Goal: Information Seeking & Learning: Learn about a topic

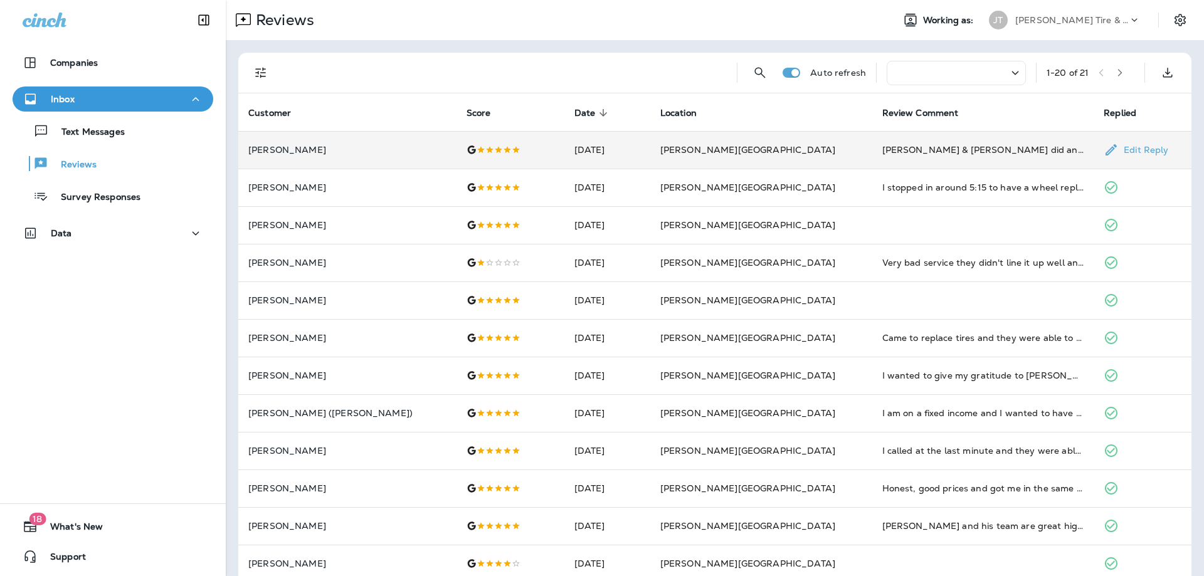
click at [329, 159] on td "[PERSON_NAME]" at bounding box center [347, 150] width 218 height 38
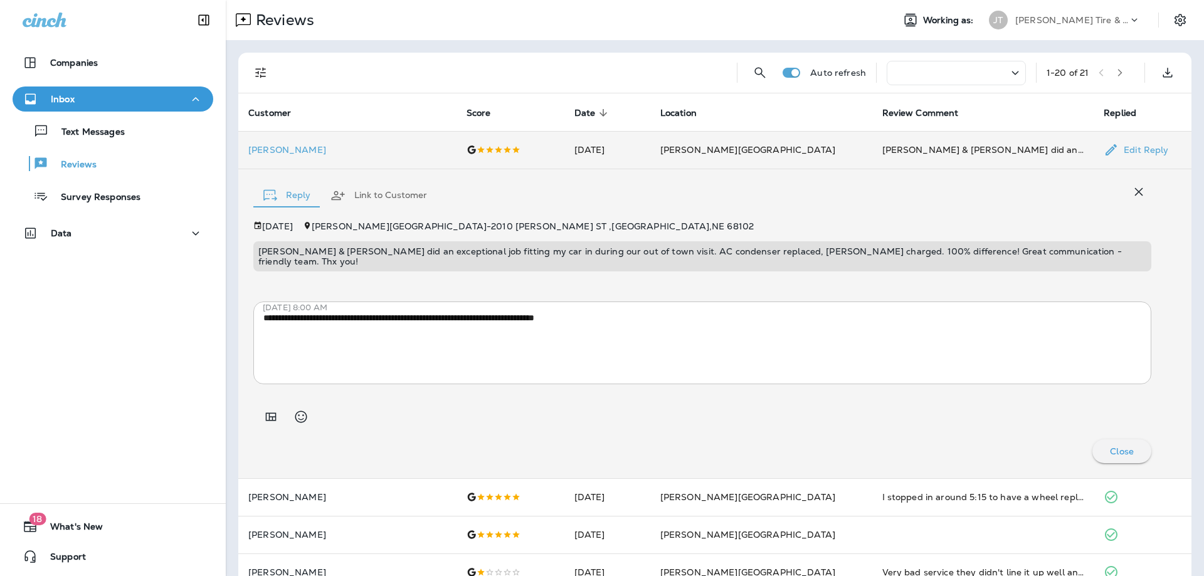
click at [1000, 155] on div "[PERSON_NAME] & [PERSON_NAME] did an exceptional job fitting my car in during o…" at bounding box center [983, 150] width 202 height 13
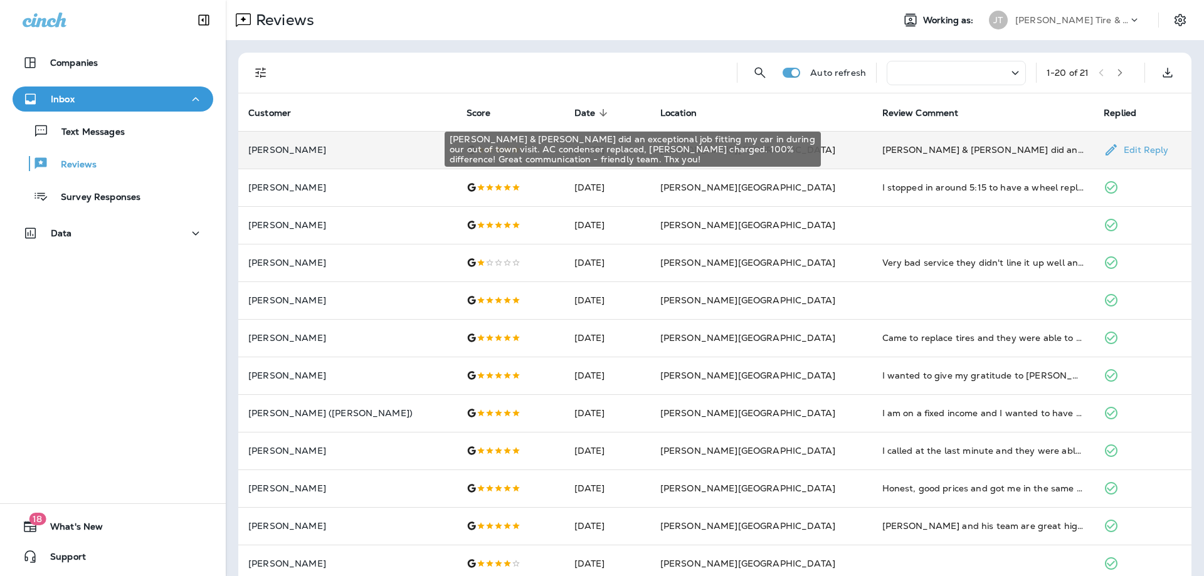
click at [902, 145] on div "[PERSON_NAME] & [PERSON_NAME] did an exceptional job fitting my car in during o…" at bounding box center [983, 150] width 202 height 13
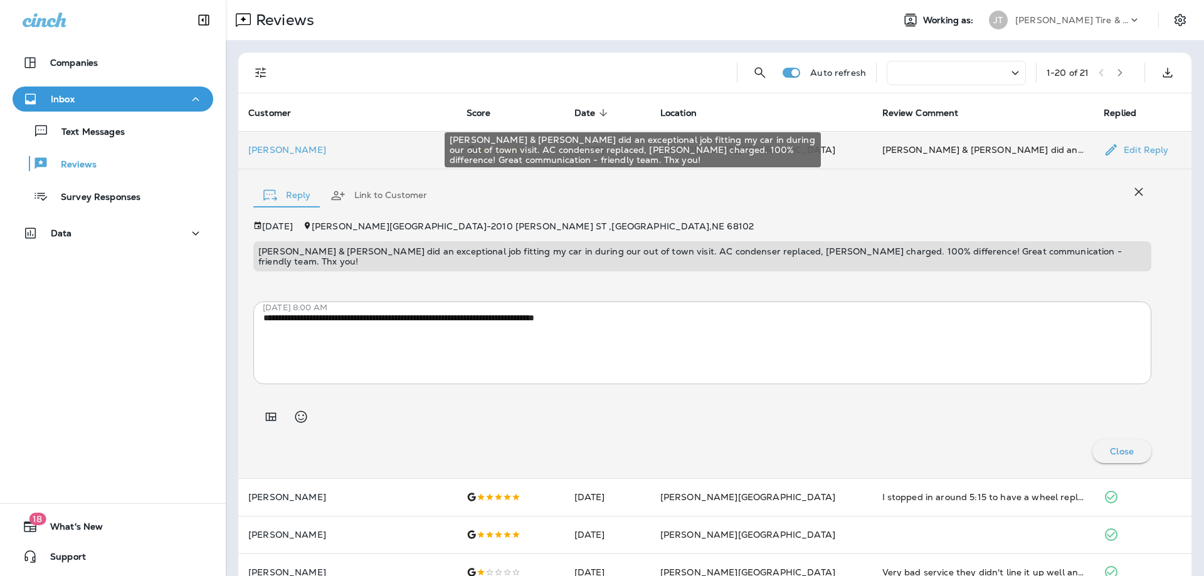
click at [896, 146] on div "[PERSON_NAME] & [PERSON_NAME] did an exceptional job fitting my car in during o…" at bounding box center [983, 150] width 202 height 13
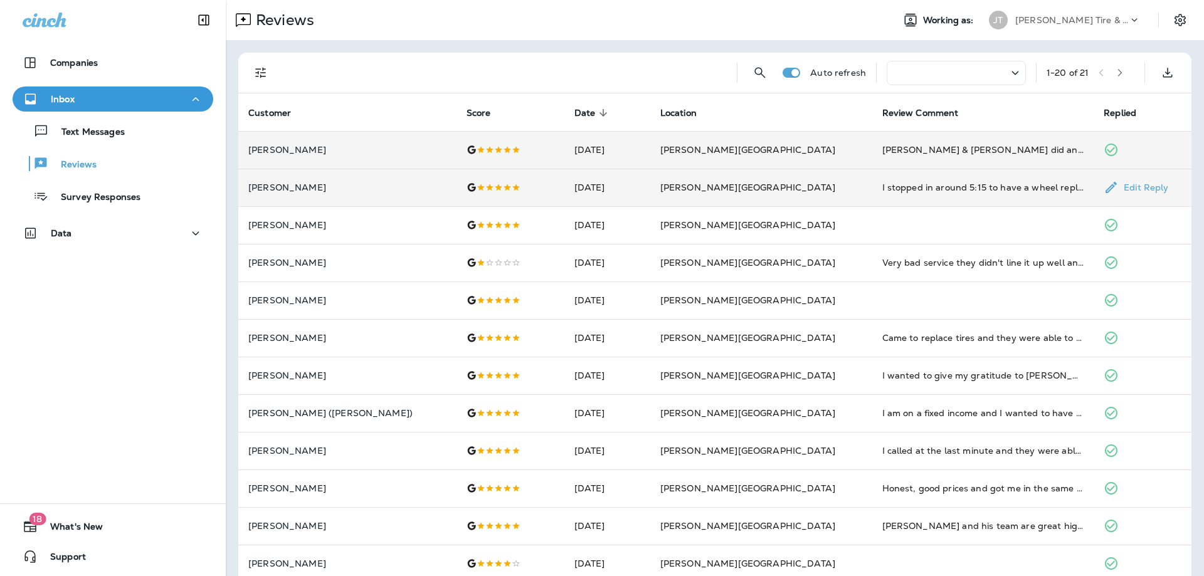
click at [872, 194] on td "I stopped in around 5:15 to have a wheel replaced. They were fast and SO friend…" at bounding box center [983, 188] width 222 height 38
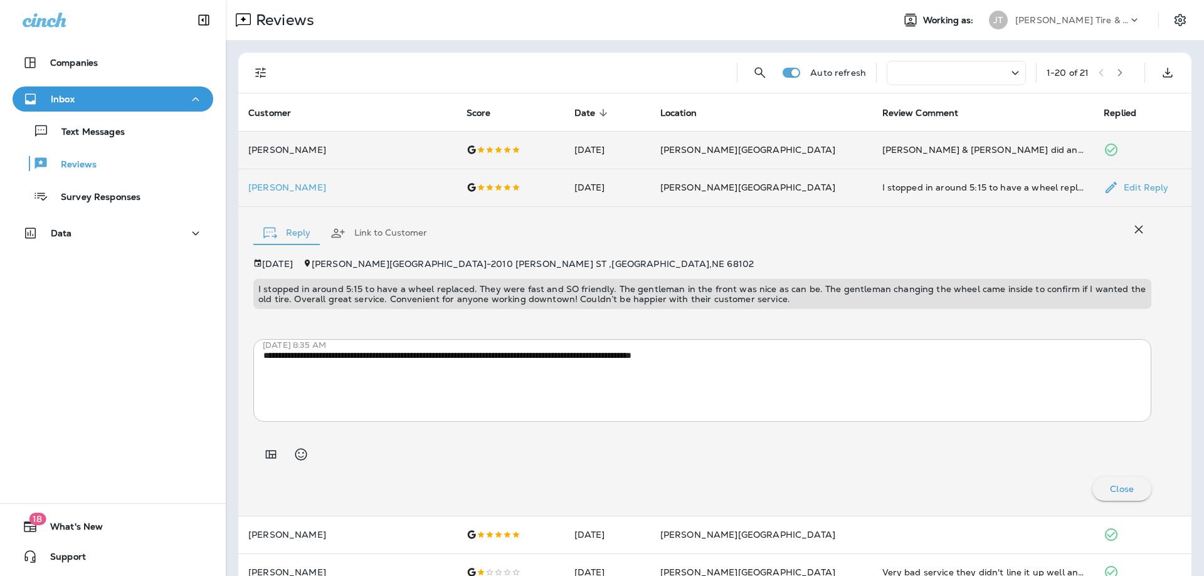
click at [872, 194] on td "I stopped in around 5:15 to have a wheel replaced. They were fast and SO friend…" at bounding box center [983, 188] width 222 height 38
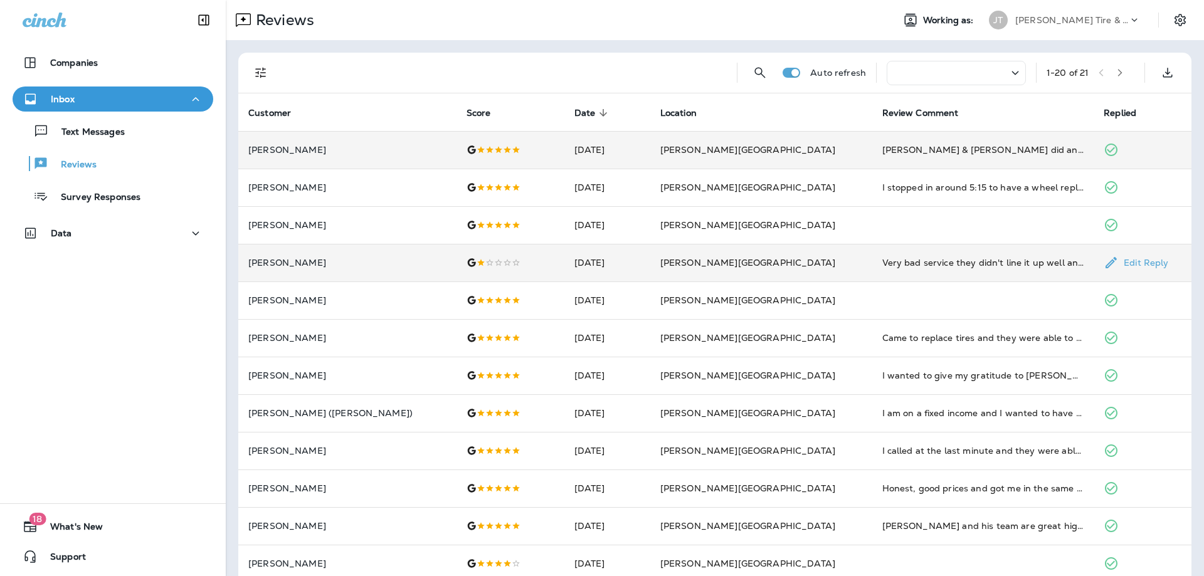
click at [636, 269] on td "[DATE]" at bounding box center [607, 263] width 86 height 38
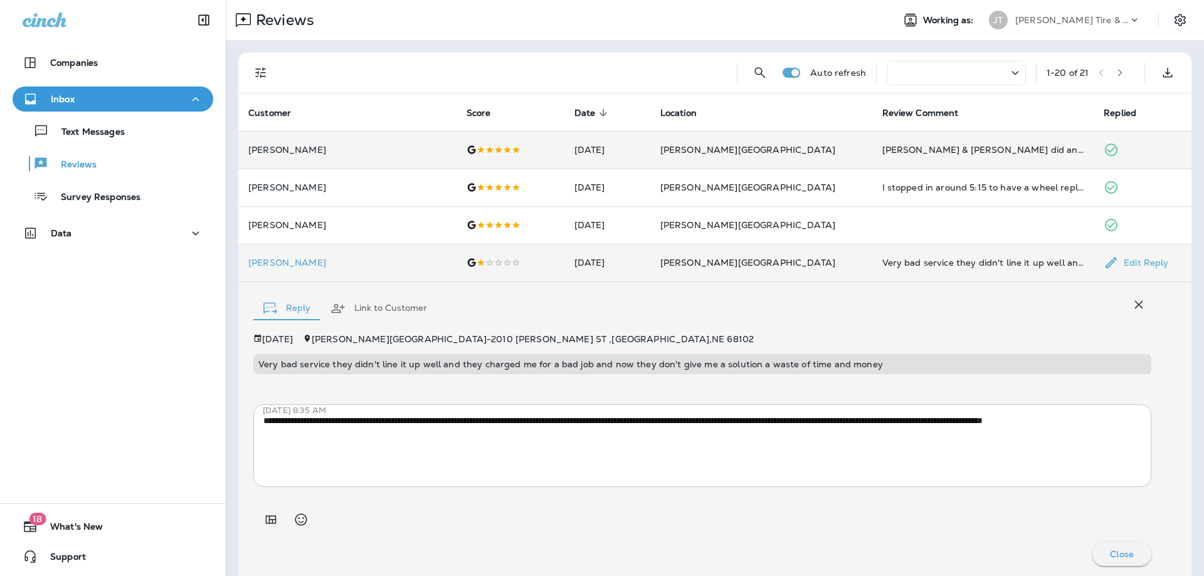
click at [636, 269] on td "[DATE]" at bounding box center [607, 263] width 86 height 38
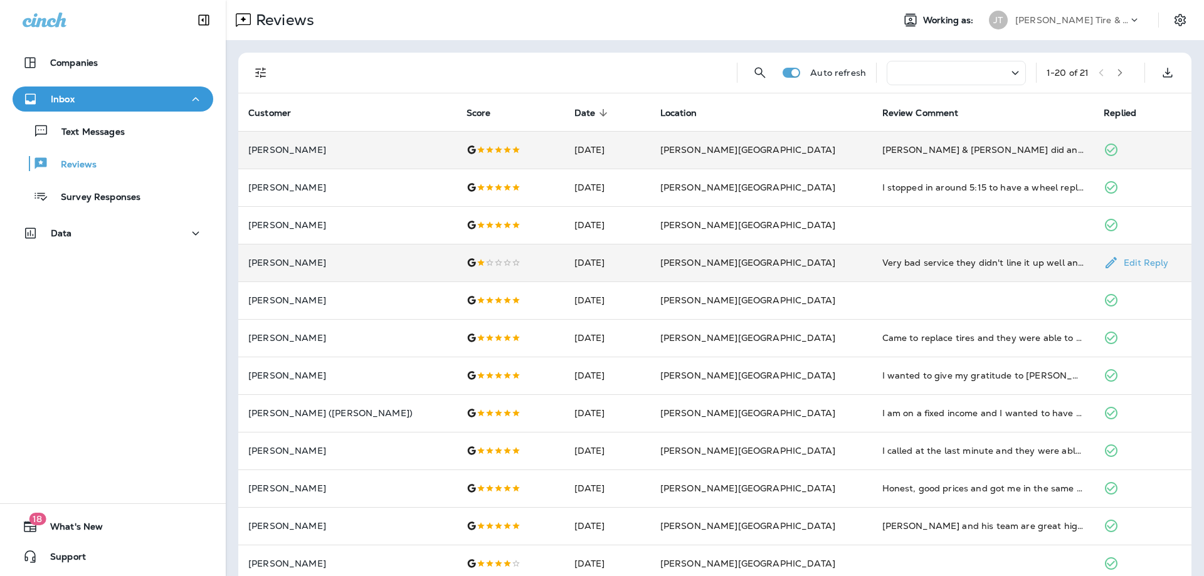
click at [872, 253] on td "Very bad service they didn't line it up well and they charged me for a bad job …" at bounding box center [983, 263] width 222 height 38
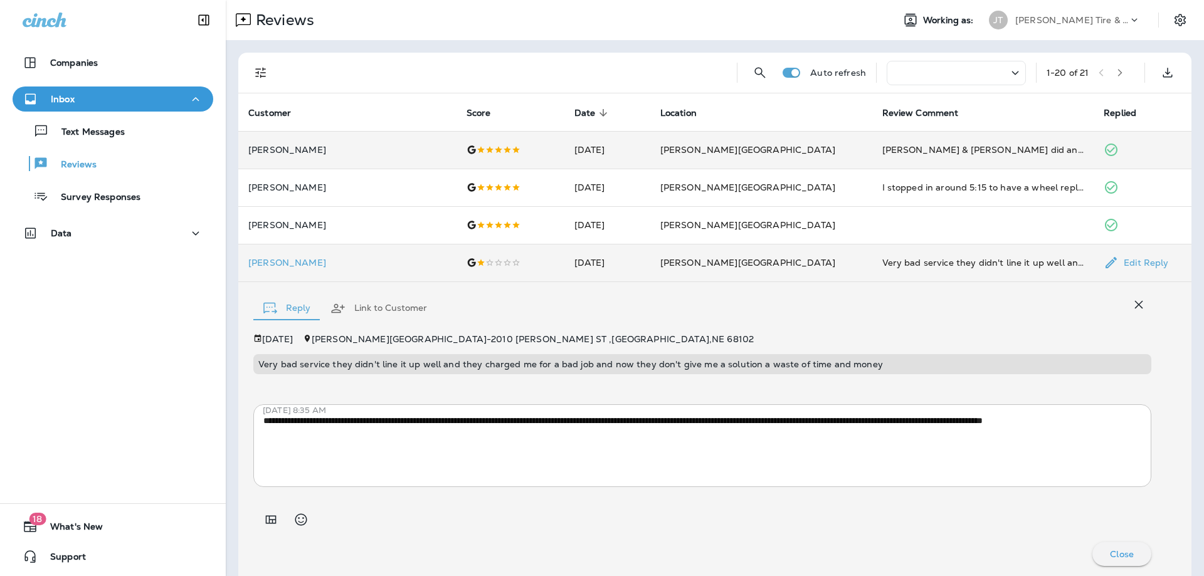
click at [581, 266] on td "[DATE]" at bounding box center [607, 263] width 86 height 38
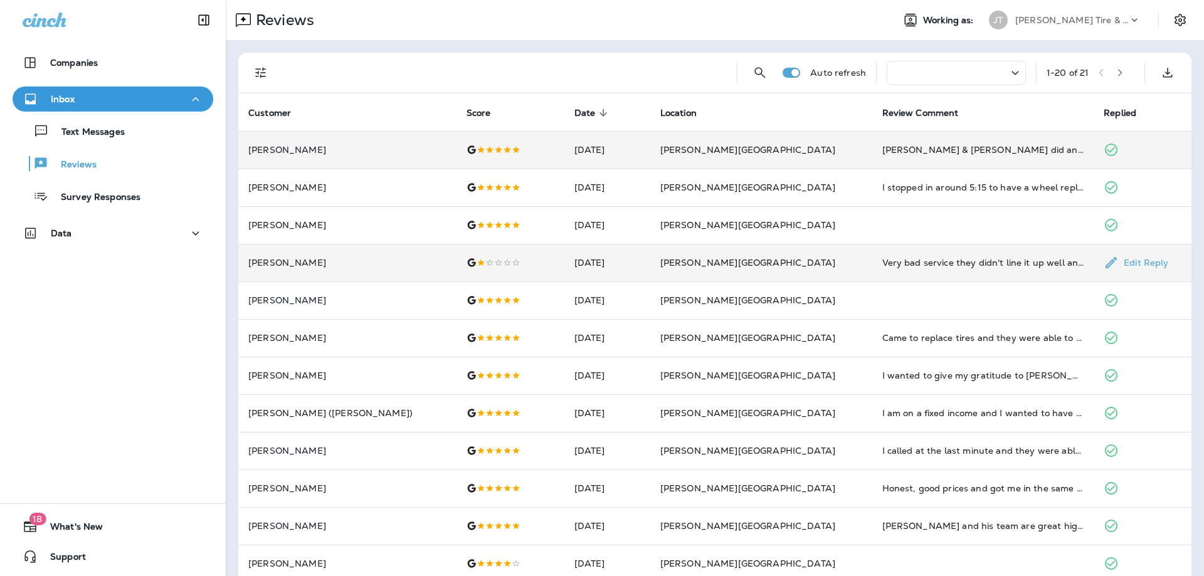
click at [521, 255] on td at bounding box center [510, 263] width 108 height 38
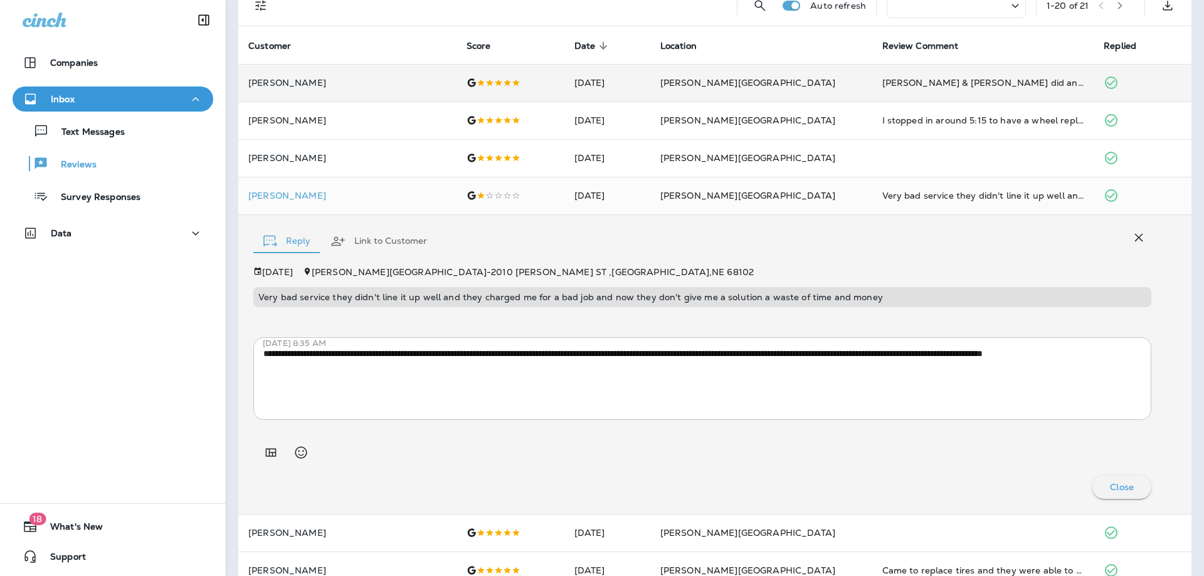
scroll to position [68, 0]
click at [360, 195] on p "[PERSON_NAME]" at bounding box center [347, 195] width 198 height 10
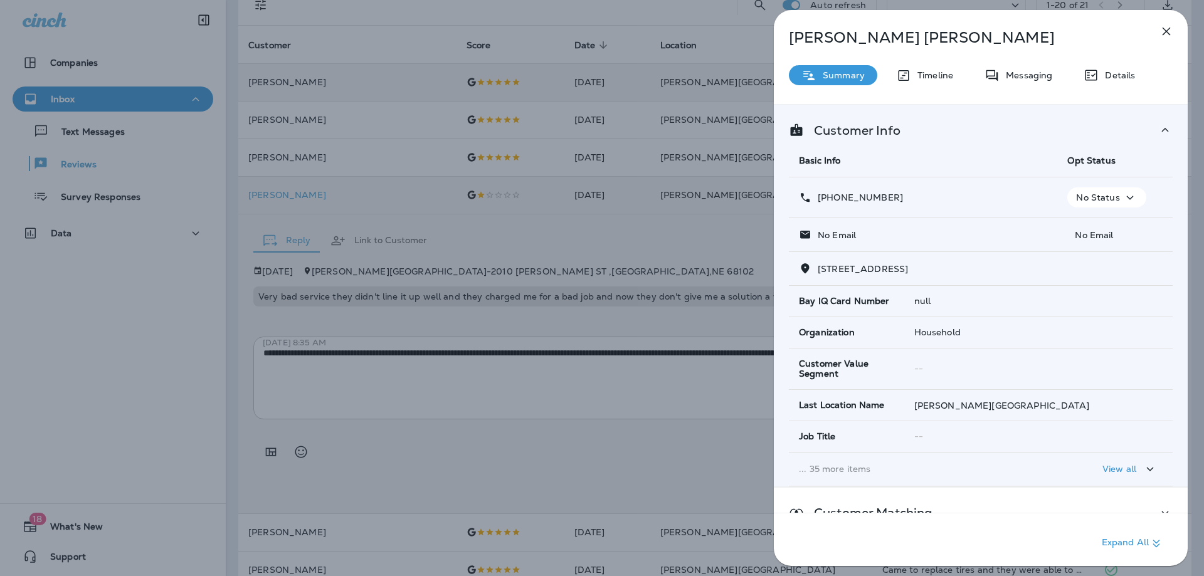
click at [1175, 28] on button "button" at bounding box center [1166, 31] width 25 height 25
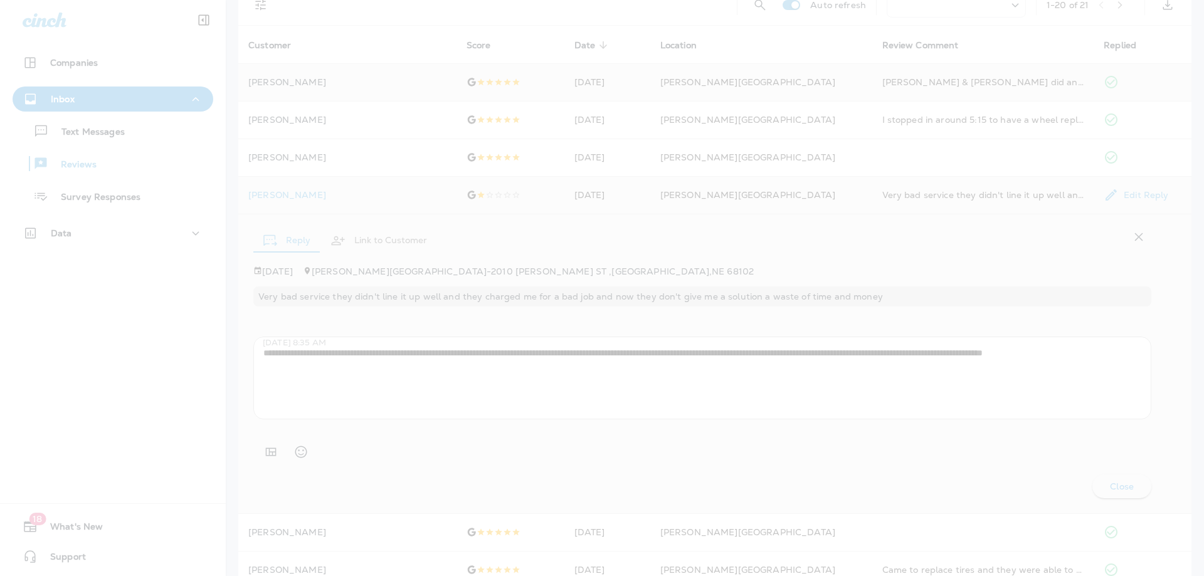
click at [776, 201] on div at bounding box center [602, 288] width 1204 height 576
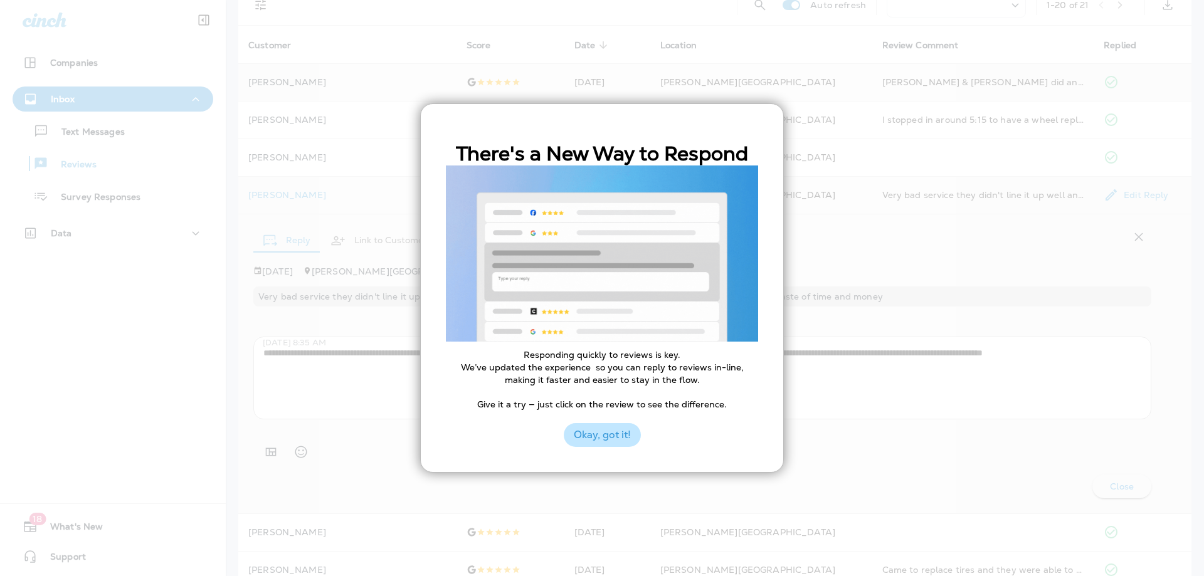
click at [604, 431] on button "Okay, got it!" at bounding box center [602, 435] width 77 height 24
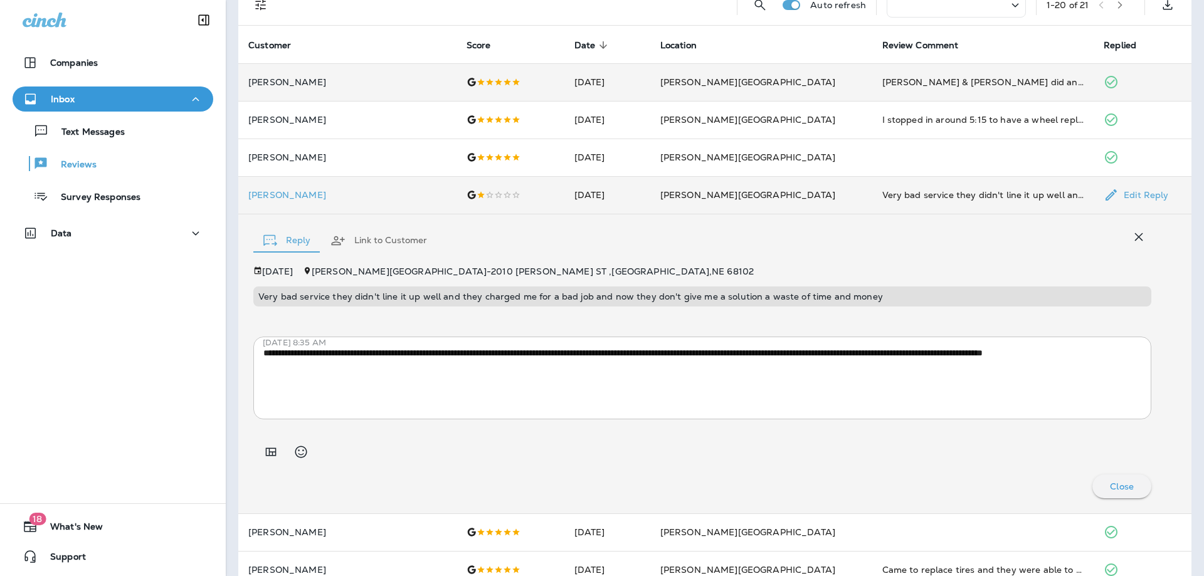
click at [468, 236] on div "Reply Link to Customer" at bounding box center [702, 237] width 898 height 38
